Goal: Information Seeking & Learning: Learn about a topic

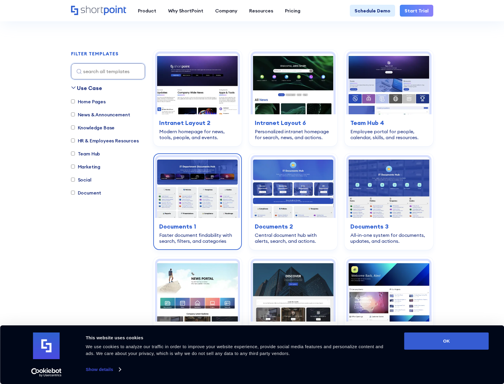
scroll to position [177, 0]
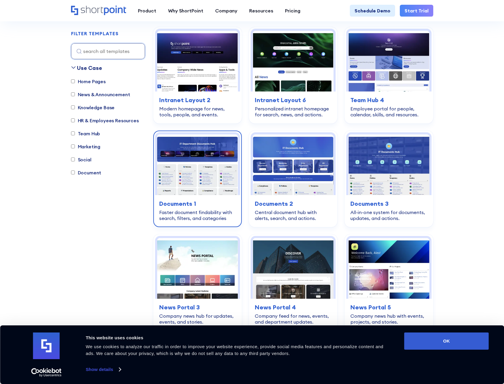
click at [181, 170] on img at bounding box center [197, 164] width 81 height 61
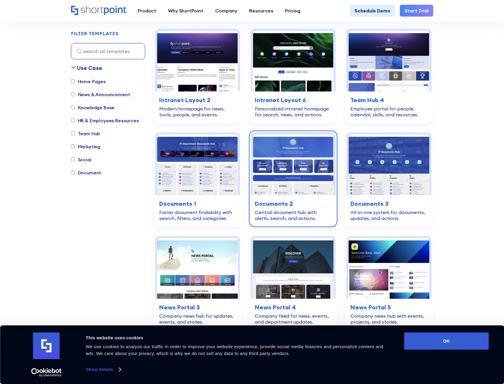
click at [310, 192] on img at bounding box center [293, 164] width 81 height 61
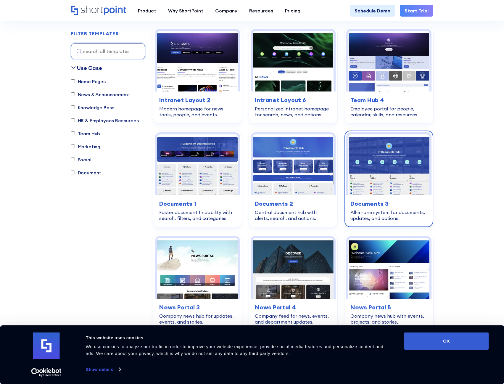
click at [369, 186] on img at bounding box center [388, 164] width 81 height 61
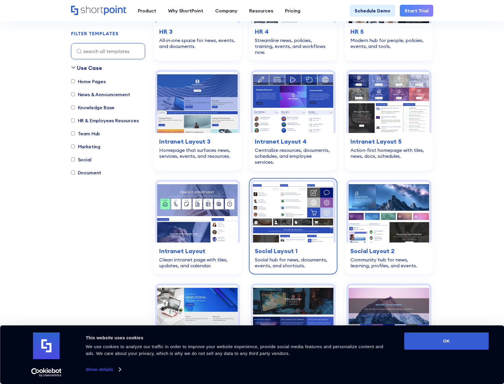
scroll to position [917, 0]
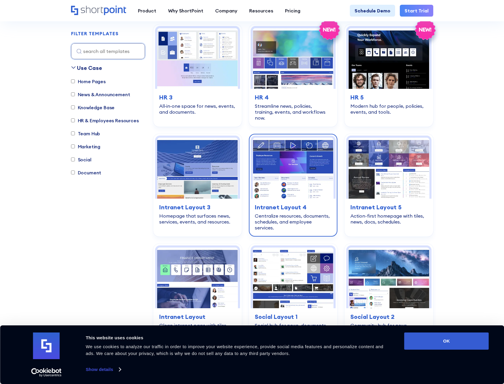
click at [264, 170] on img at bounding box center [293, 168] width 81 height 61
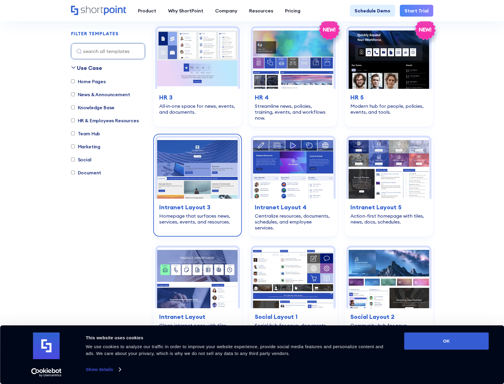
click at [203, 164] on img at bounding box center [197, 168] width 81 height 61
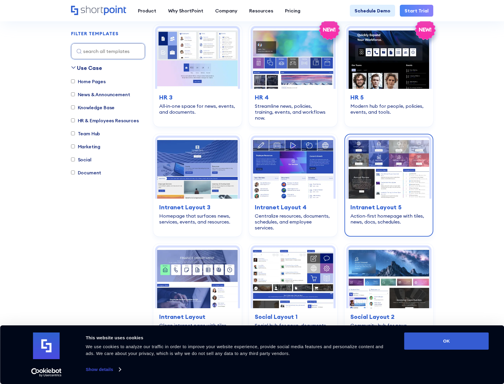
click at [405, 184] on img at bounding box center [388, 168] width 81 height 61
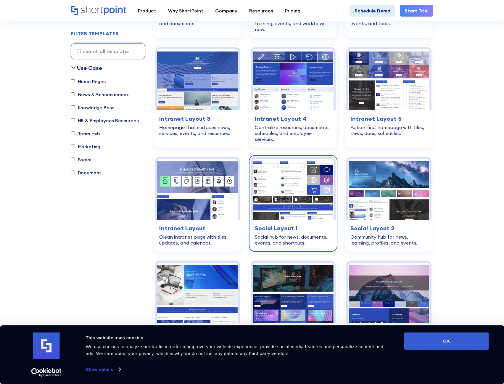
scroll to position [1005, 0]
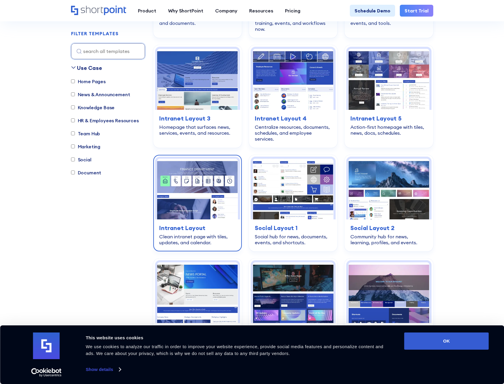
click at [189, 182] on img at bounding box center [197, 189] width 81 height 61
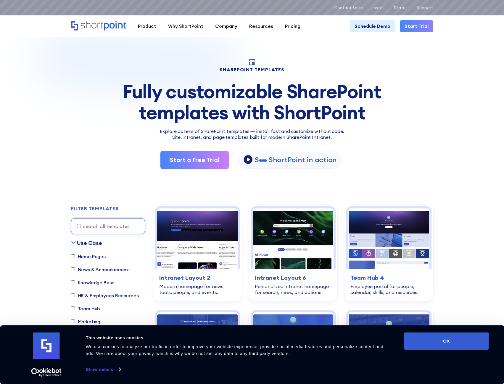
scroll to position [207, 0]
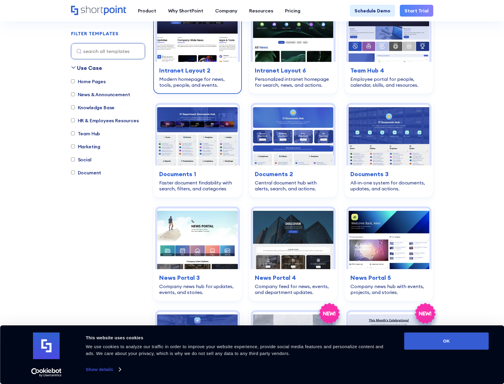
click at [193, 54] on img at bounding box center [197, 31] width 81 height 61
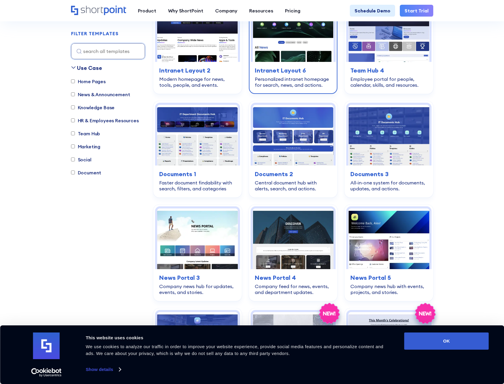
click at [307, 32] on img at bounding box center [293, 31] width 81 height 61
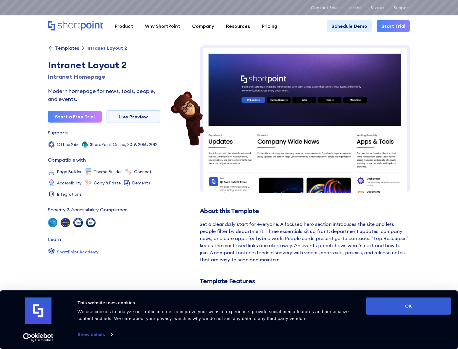
click at [218, 224] on div "Set a clear daily start for everyone. A focused hero section introduces the sit…" at bounding box center [305, 241] width 210 height 43
click at [212, 229] on div "Set a clear daily start for everyone. A focused hero section introduces the sit…" at bounding box center [305, 241] width 210 height 43
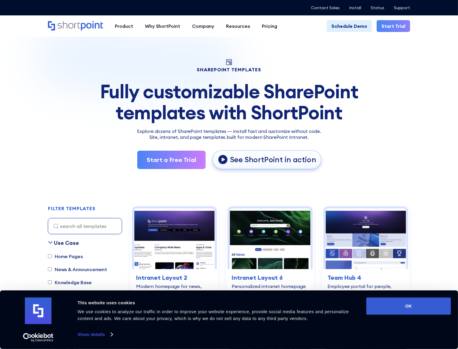
click at [221, 165] on link "See ShortPoint in action" at bounding box center [267, 159] width 109 height 19
